Goal: Check status: Check status

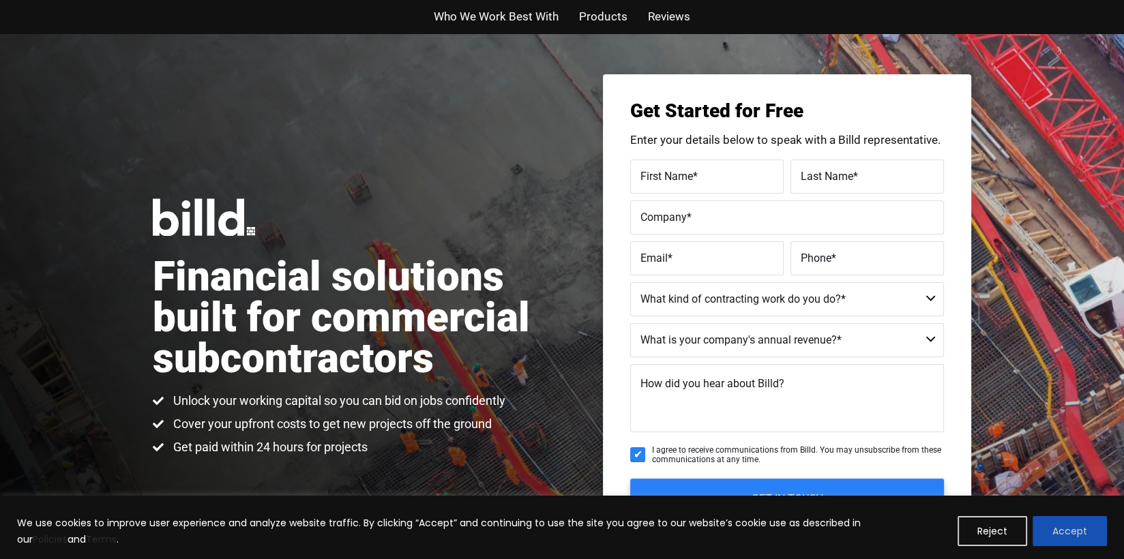
click at [1061, 530] on button "Accept" at bounding box center [1069, 531] width 74 height 30
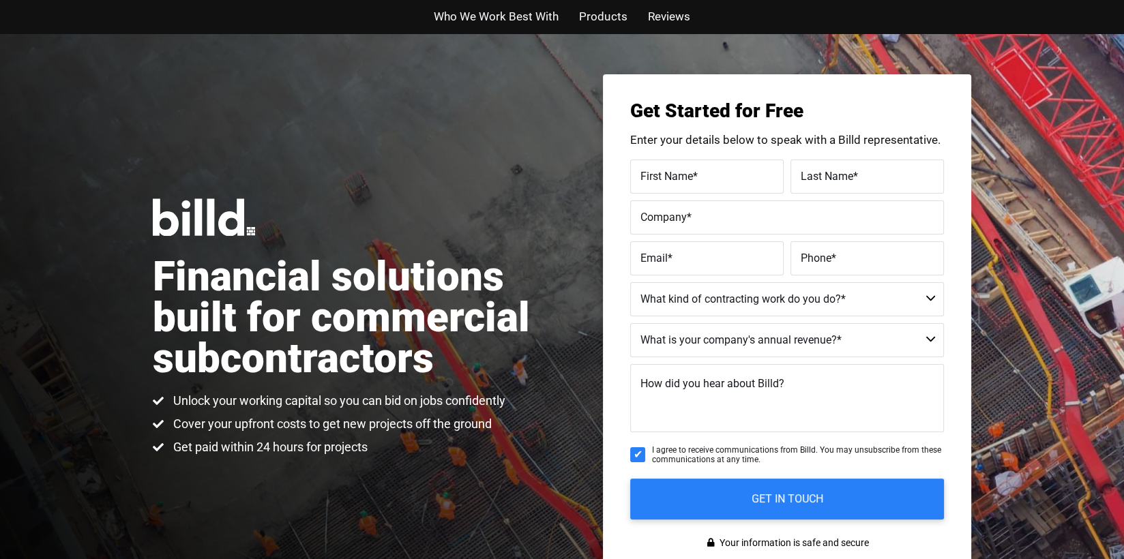
click at [1056, 115] on div "Financial solutions built for commercial subcontractors Unlock your working cap…" at bounding box center [562, 327] width 1124 height 588
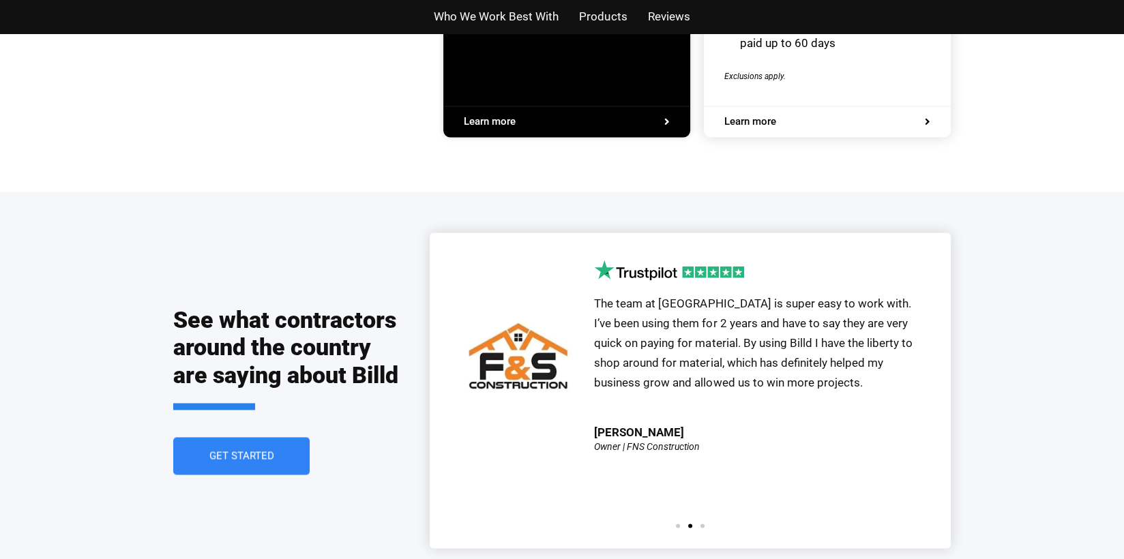
scroll to position [2820, 0]
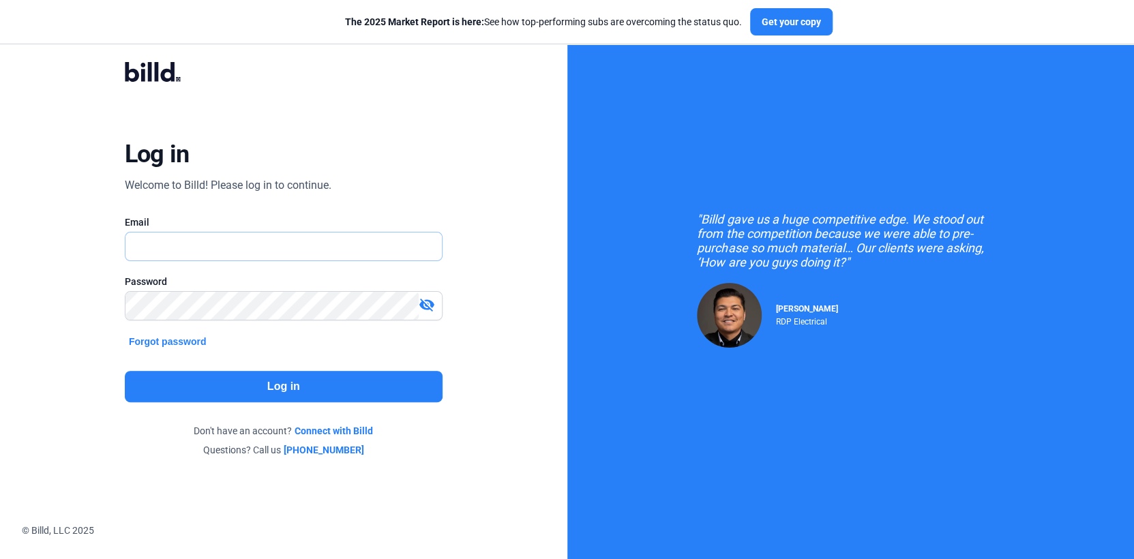
type input "[PERSON_NAME][EMAIL_ADDRESS][DOMAIN_NAME]"
click at [423, 306] on mat-icon "visibility_off" at bounding box center [427, 305] width 16 height 16
click at [408, 391] on button "Log in" at bounding box center [284, 386] width 318 height 31
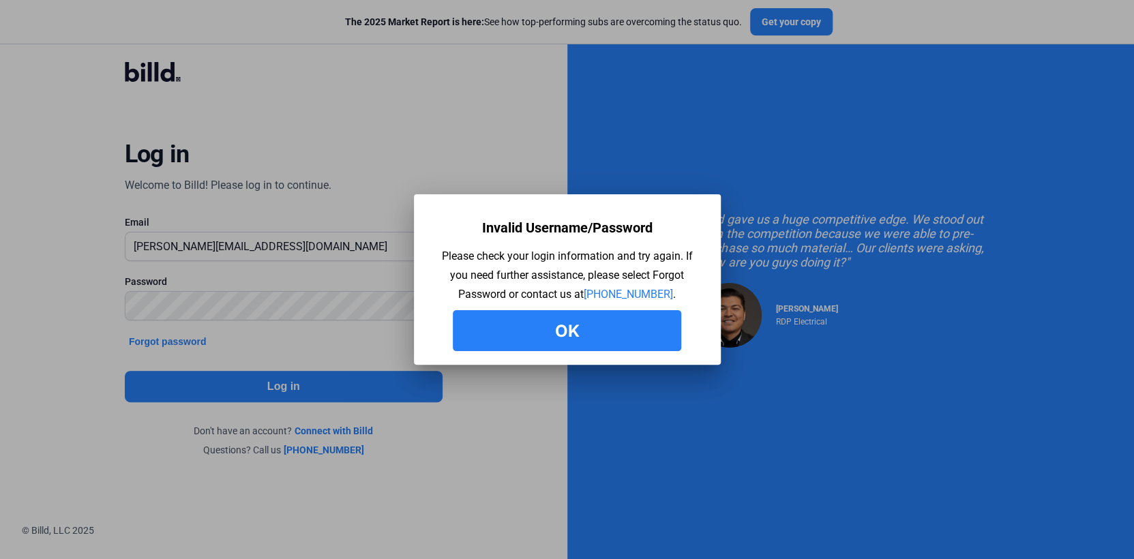
click at [576, 333] on button "Ok" at bounding box center [567, 330] width 228 height 41
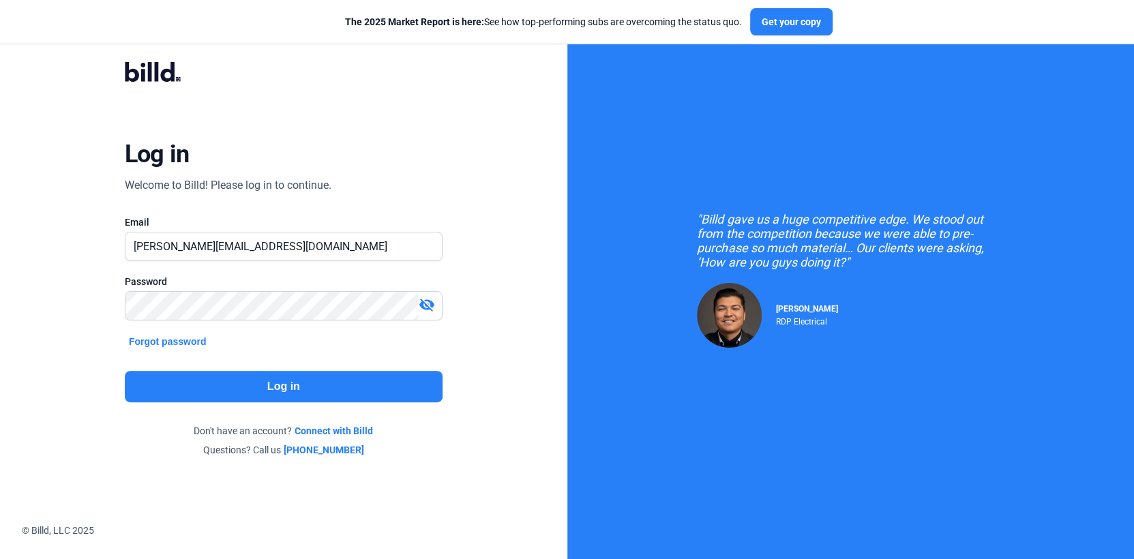
click at [426, 305] on mat-icon "visibility_off" at bounding box center [427, 305] width 16 height 16
click at [254, 386] on button "Log in" at bounding box center [284, 386] width 318 height 31
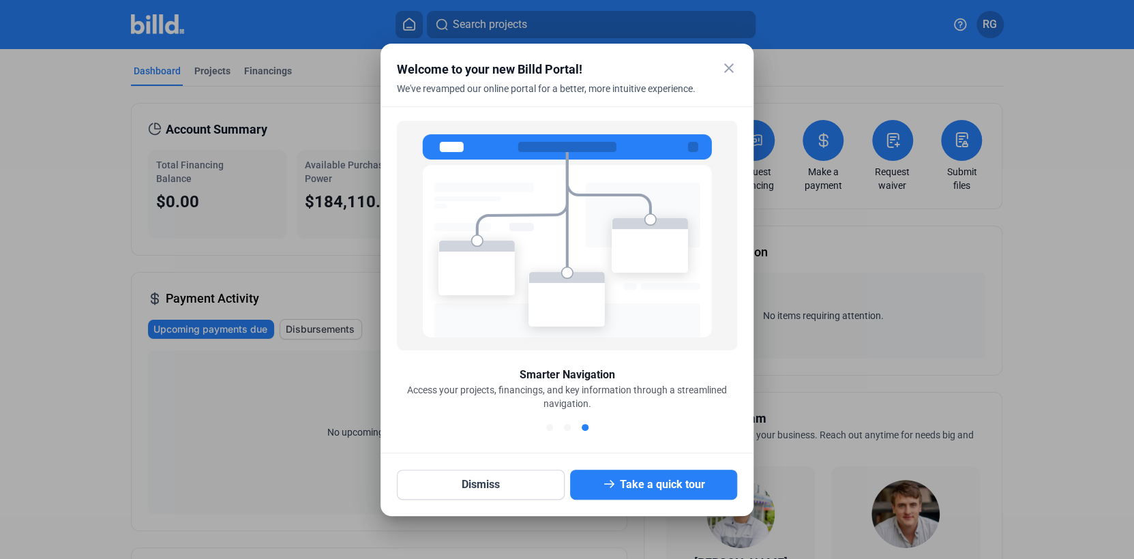
click at [729, 70] on mat-icon "close" at bounding box center [729, 68] width 16 height 16
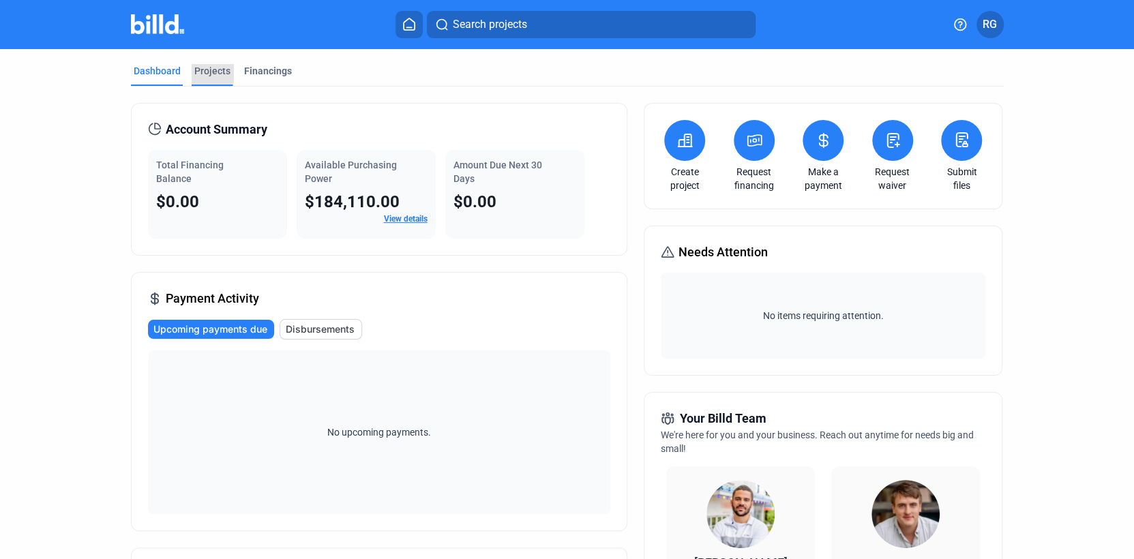
click at [196, 65] on div "Projects" at bounding box center [212, 71] width 36 height 14
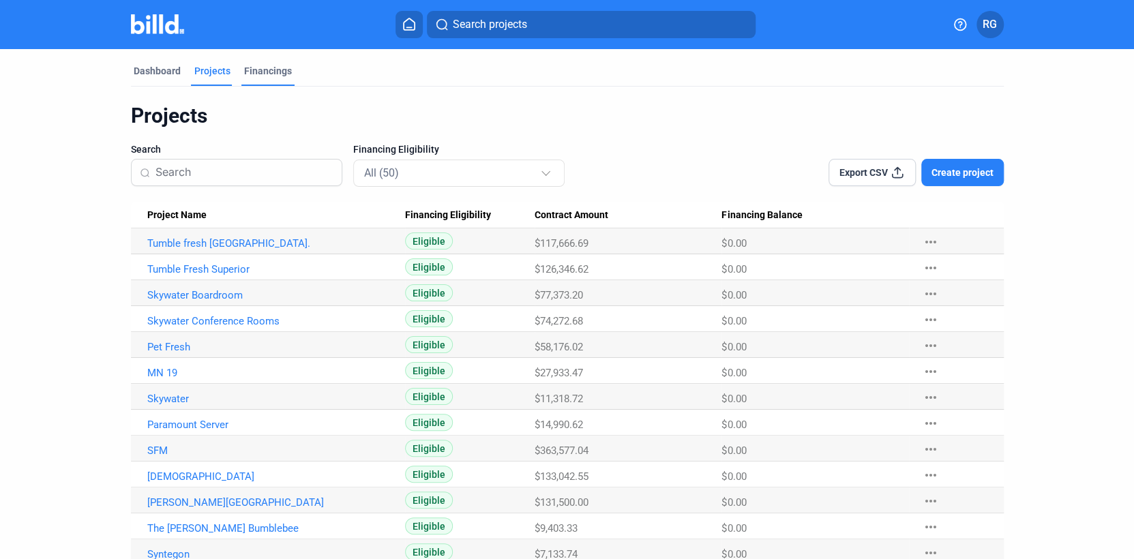
click at [265, 75] on div "Financings" at bounding box center [268, 71] width 48 height 14
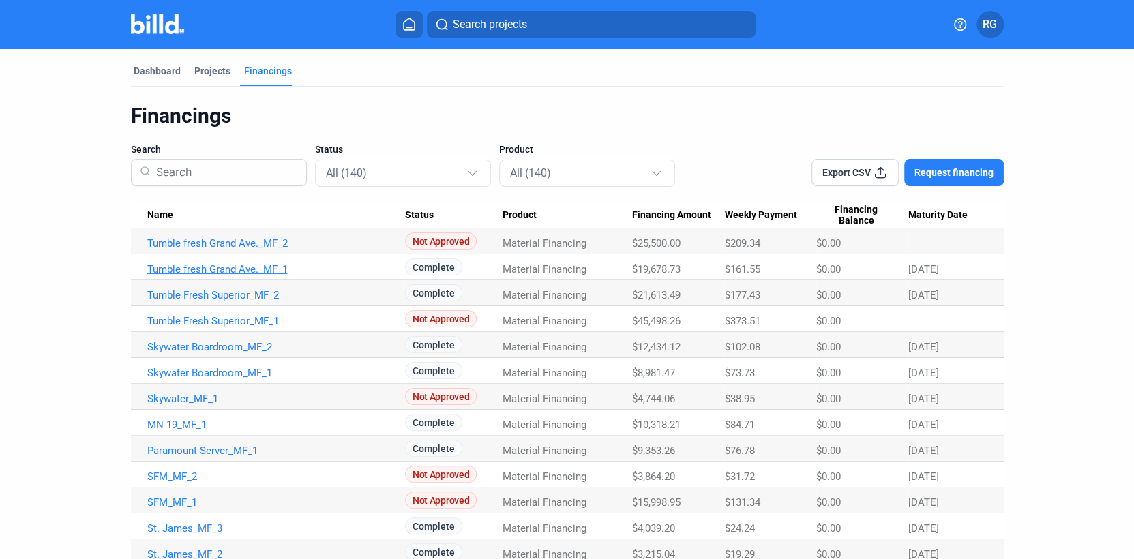
click at [218, 266] on link "Tumble fresh Grand Ave._MF_1" at bounding box center [276, 269] width 258 height 12
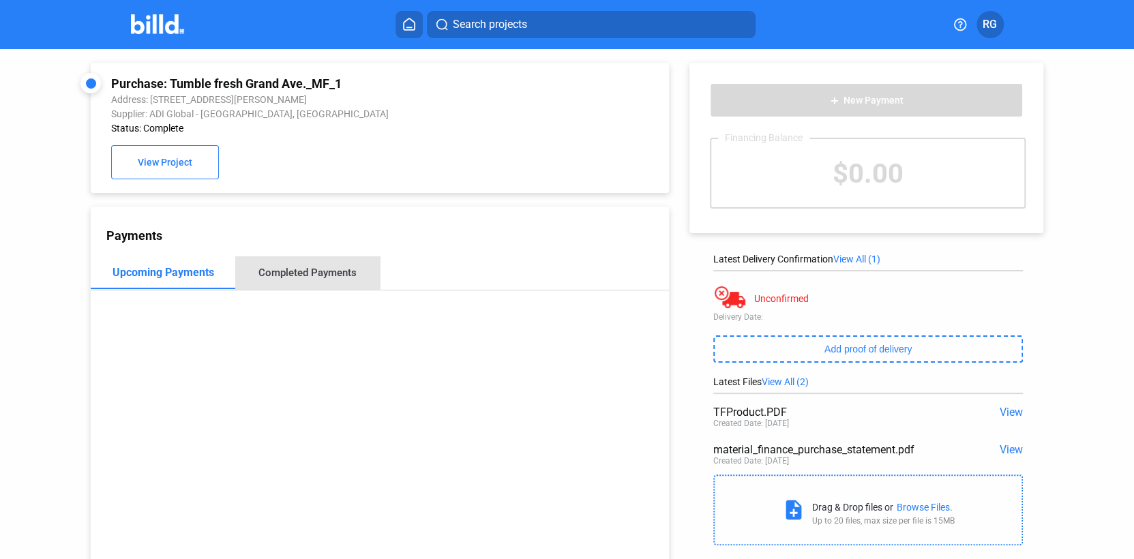
click at [318, 278] on div "Completed Payments" at bounding box center [307, 273] width 98 height 12
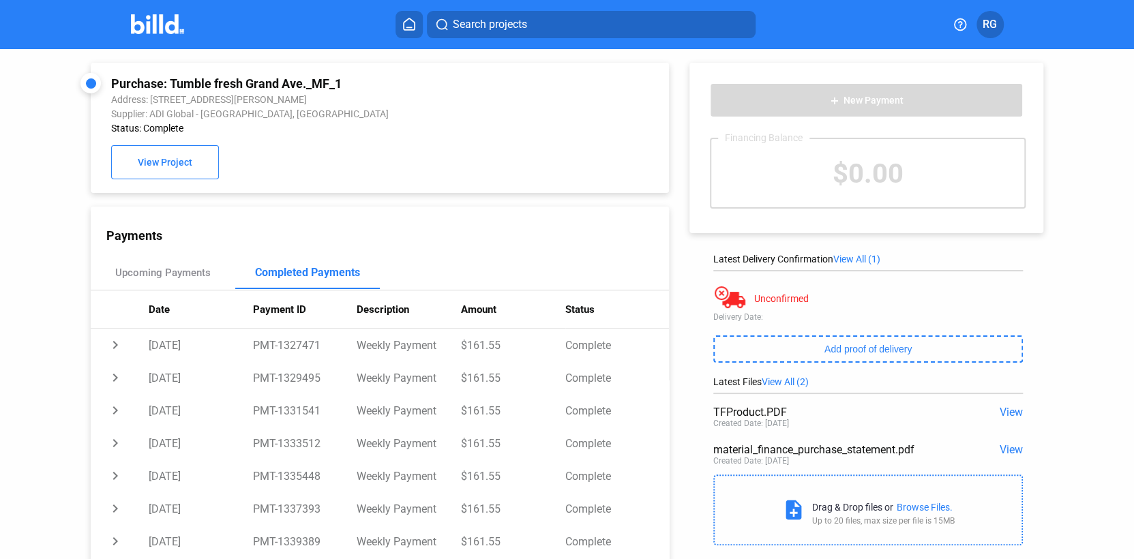
click at [1008, 410] on span "View" at bounding box center [1011, 412] width 23 height 13
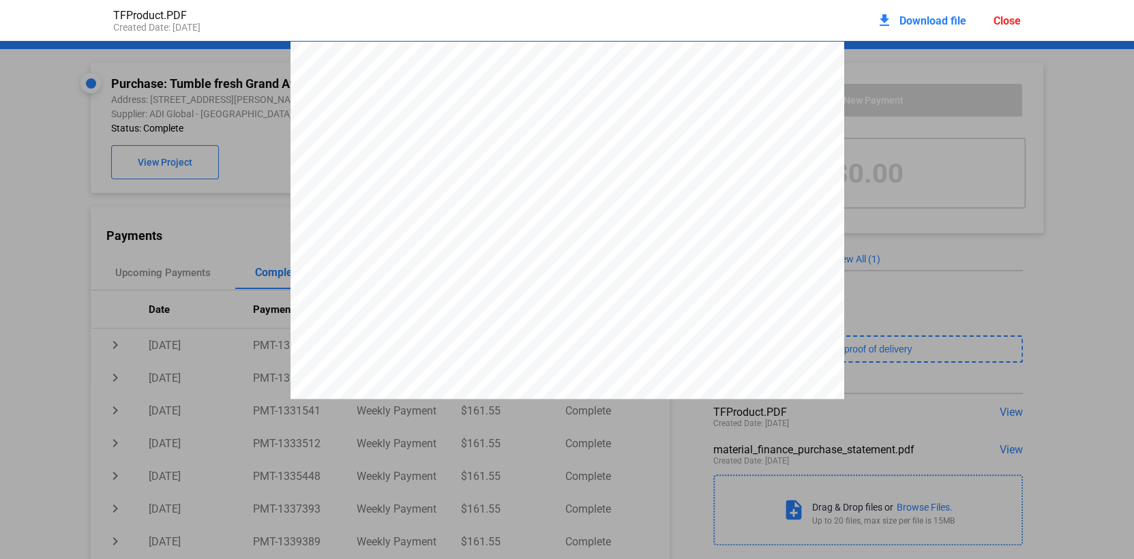
click at [936, 22] on span "Download file" at bounding box center [933, 20] width 67 height 13
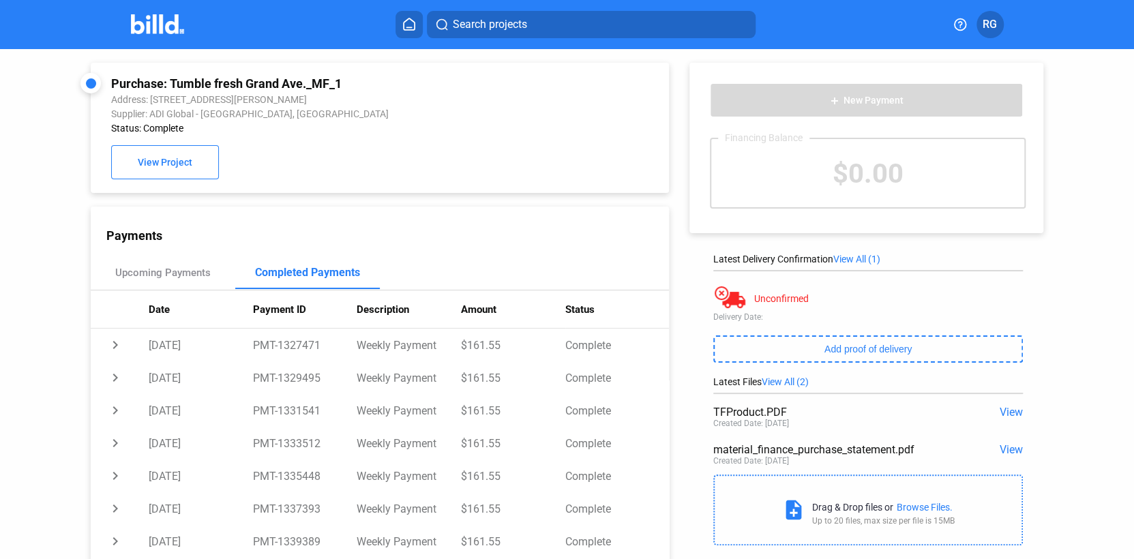
click at [1007, 451] on span "View" at bounding box center [1011, 449] width 23 height 13
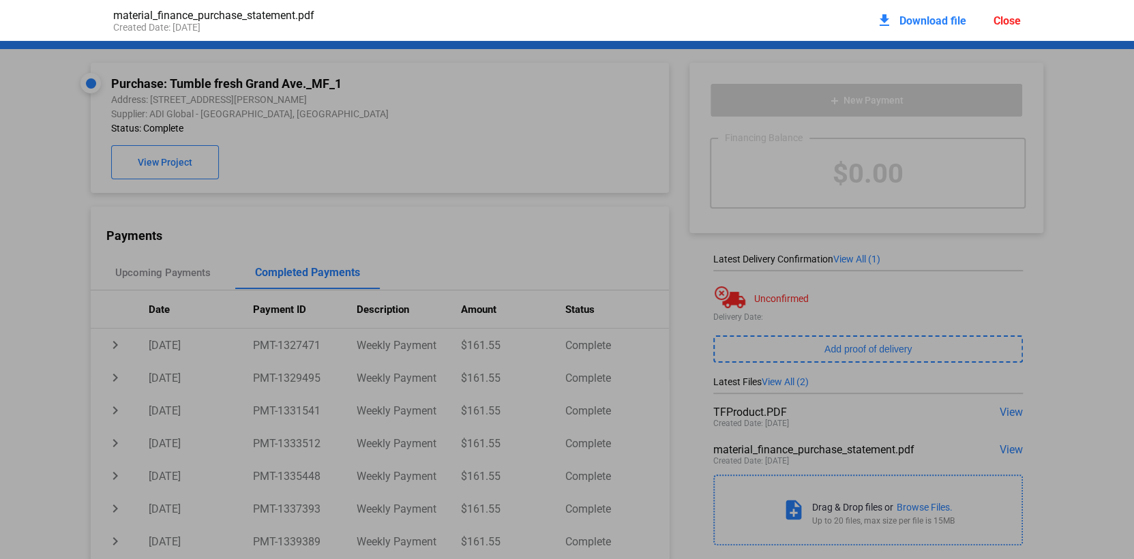
scroll to position [7, 0]
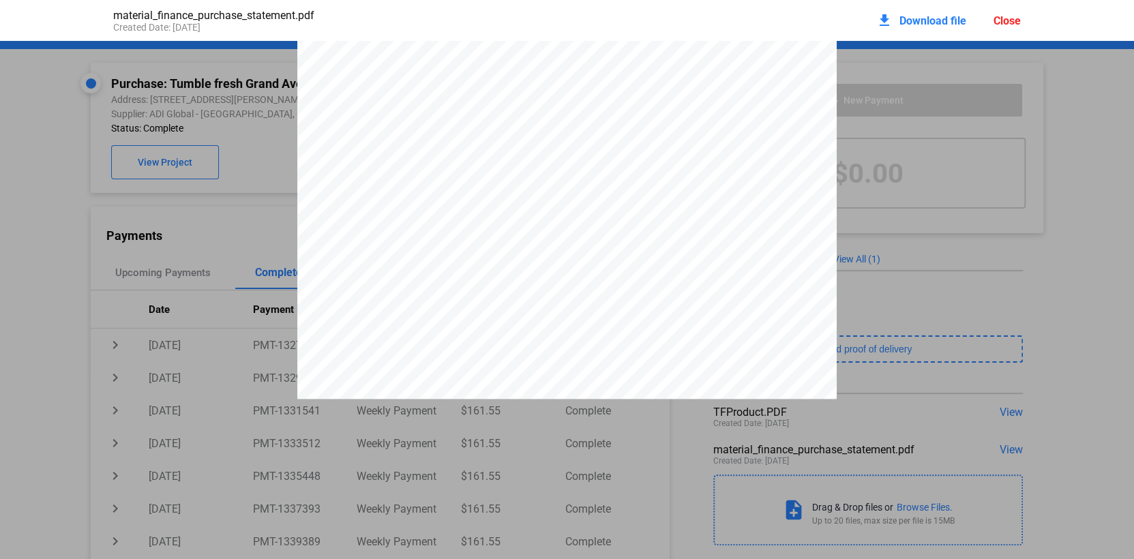
click at [921, 20] on span "Download file" at bounding box center [933, 20] width 67 height 13
